Goal: Task Accomplishment & Management: Manage account settings

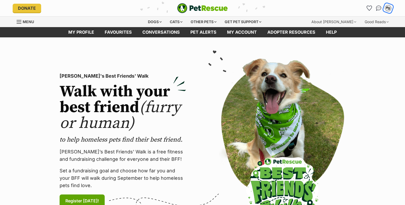
click at [387, 7] on div "PS" at bounding box center [388, 8] width 7 height 7
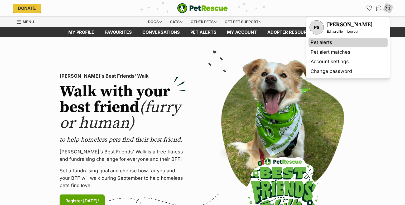
click at [315, 44] on link "Pet alerts" at bounding box center [348, 43] width 79 height 10
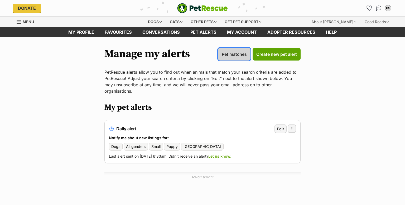
click at [231, 52] on span "Pet matches" at bounding box center [234, 54] width 25 height 6
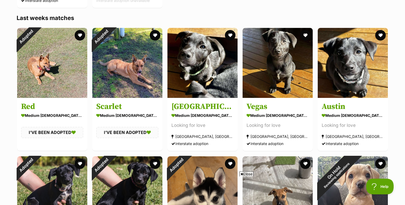
scroll to position [1253, 0]
